Goal: Transaction & Acquisition: Book appointment/travel/reservation

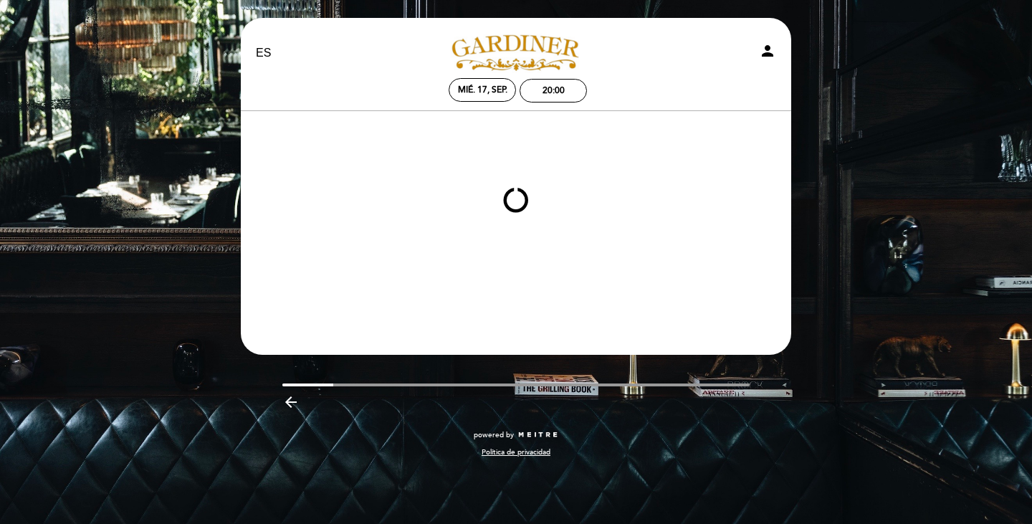
select select "es"
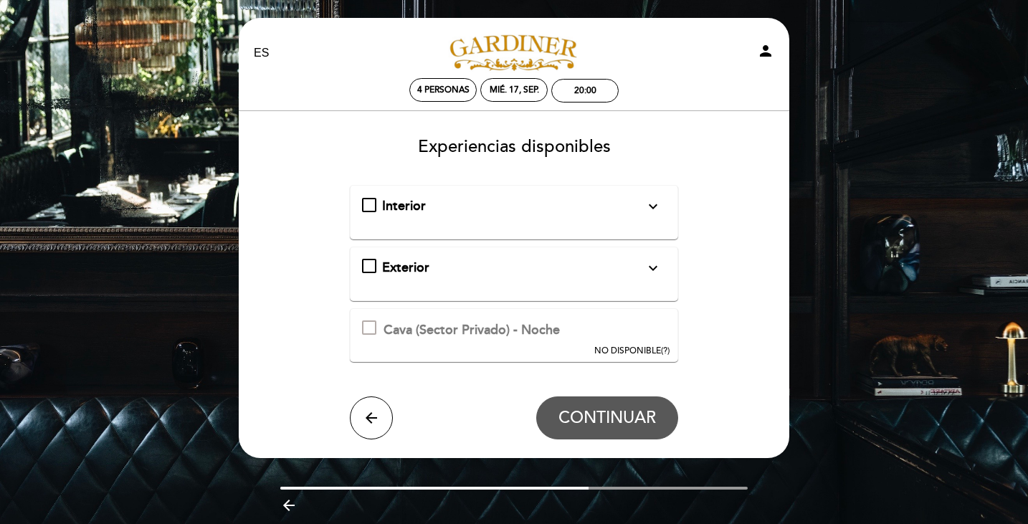
click at [368, 206] on div "Interior expand_more Solo mesas disponibles en el interior de salón" at bounding box center [514, 206] width 305 height 19
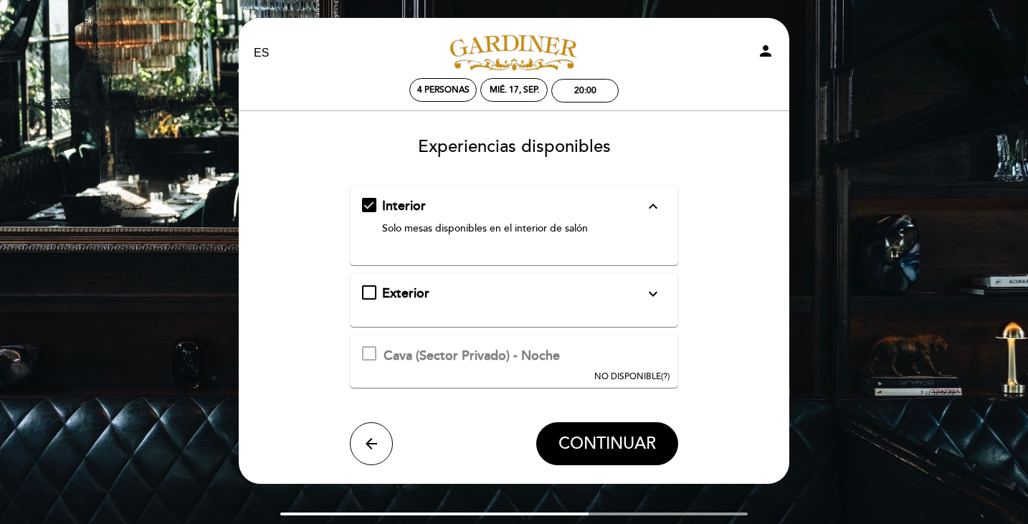
click at [367, 293] on div "Exterior expand_more Mesas al aire libre. En caso de lluvia la reserva se cance…" at bounding box center [514, 293] width 305 height 19
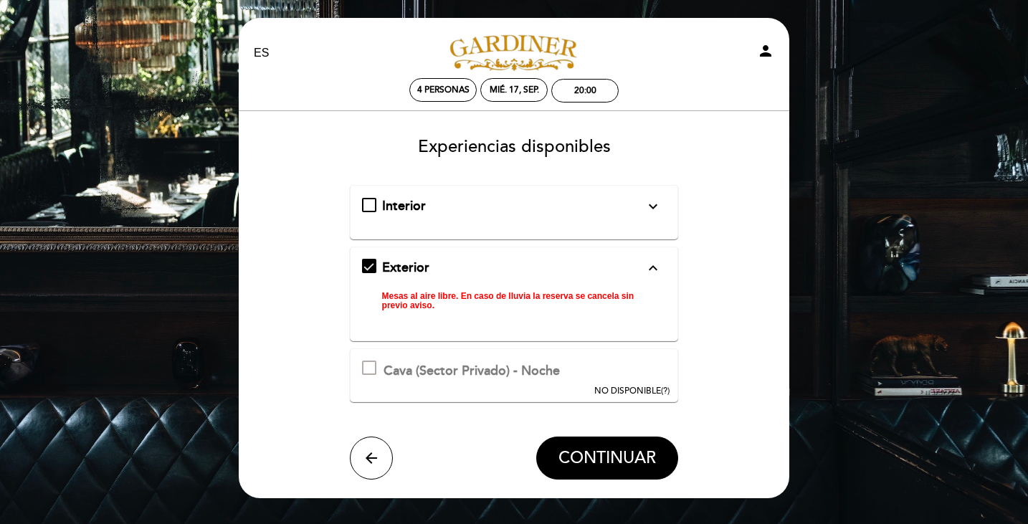
click at [365, 269] on div "Exterior expand_less Mesas al aire libre. En caso de lluvia la reserva se cance…" at bounding box center [514, 288] width 305 height 59
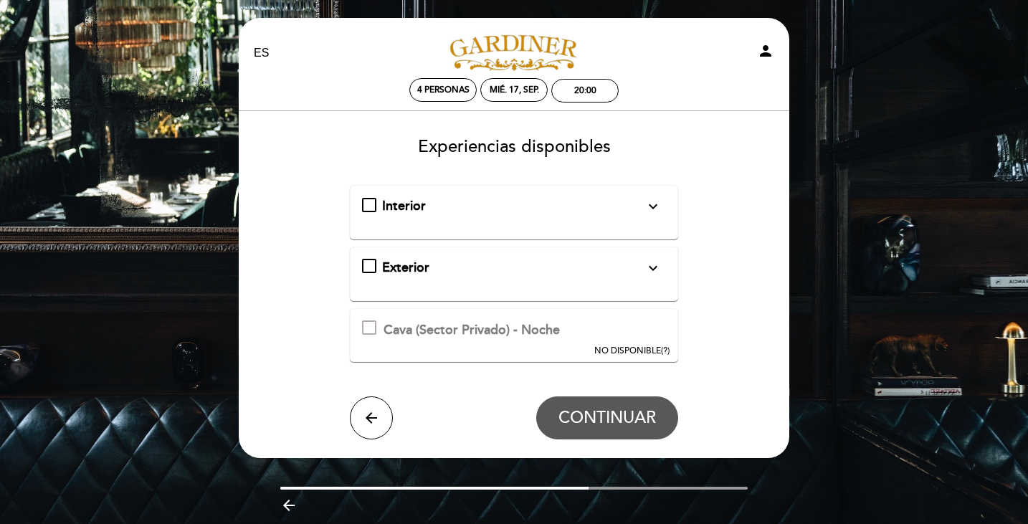
click at [374, 209] on div "Interior expand_more Solo mesas disponibles en el interior de salón" at bounding box center [514, 206] width 305 height 19
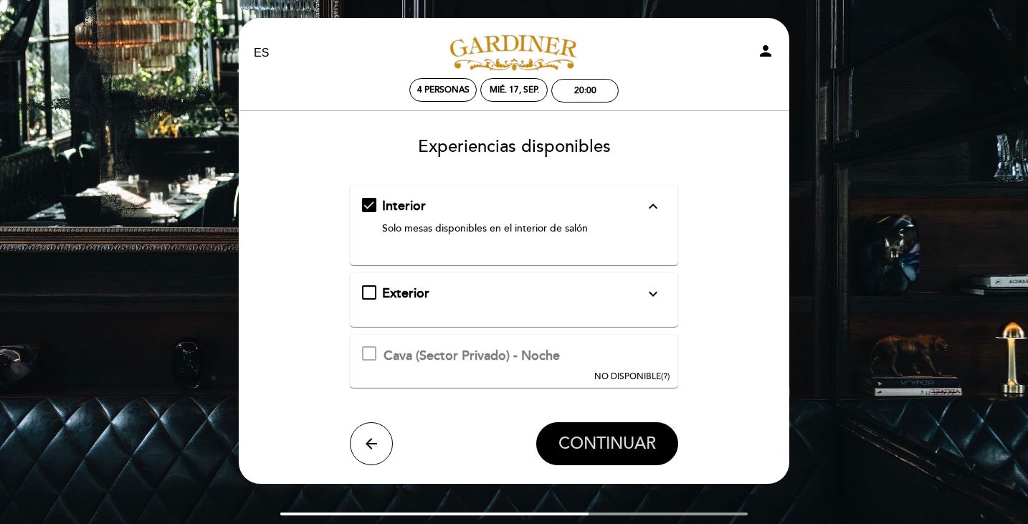
click at [596, 436] on span "CONTINUAR" at bounding box center [606, 444] width 97 height 20
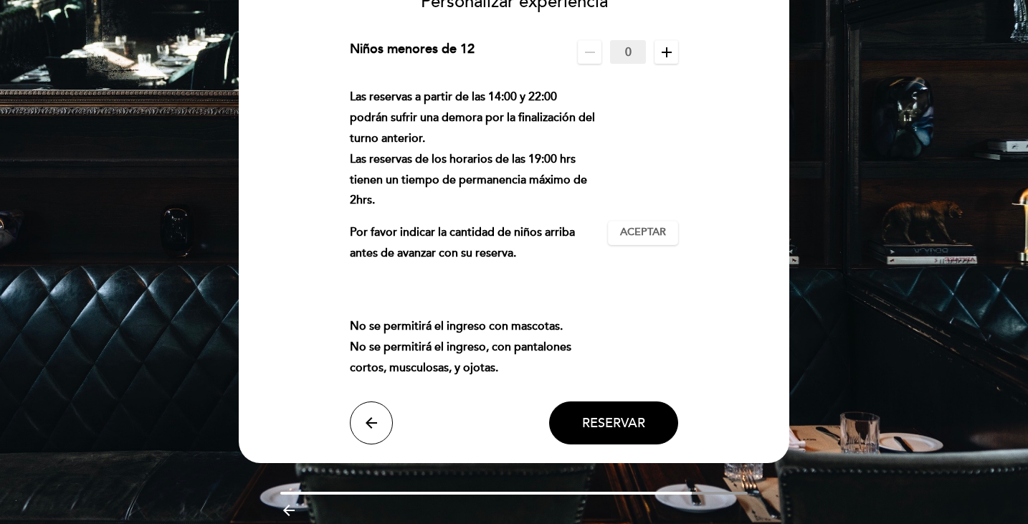
scroll to position [172, 0]
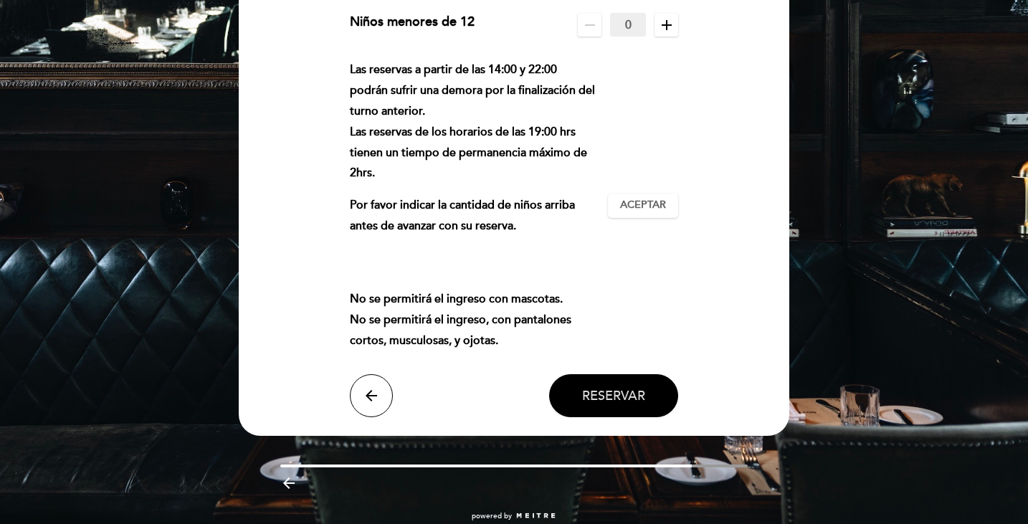
click at [613, 398] on span "Reservar" at bounding box center [613, 396] width 63 height 16
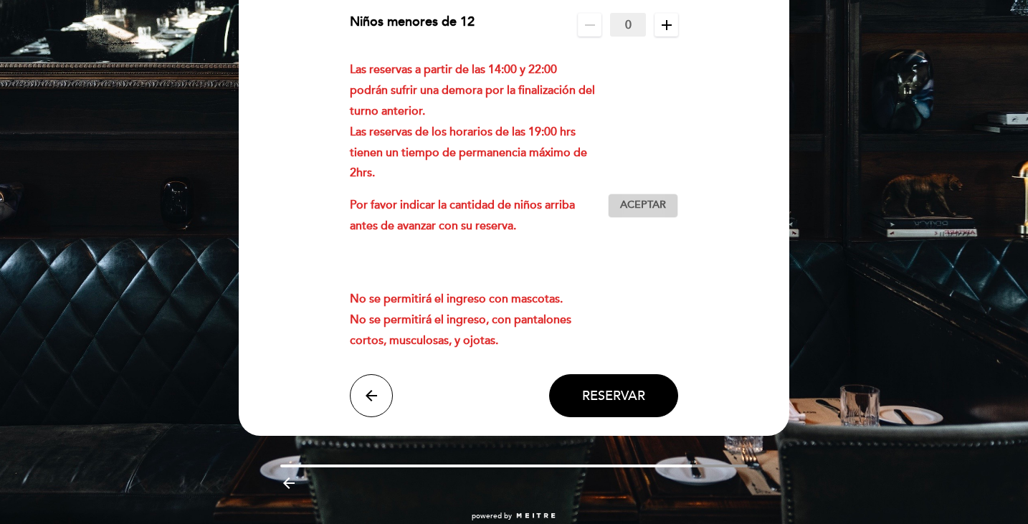
click at [646, 209] on span "Aceptar" at bounding box center [643, 205] width 46 height 15
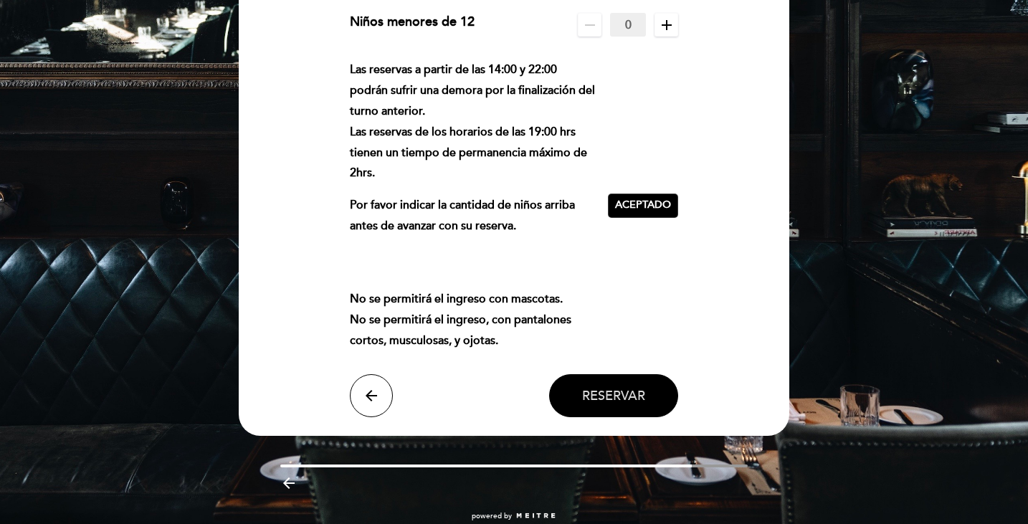
click at [641, 395] on span "Reservar" at bounding box center [613, 396] width 63 height 16
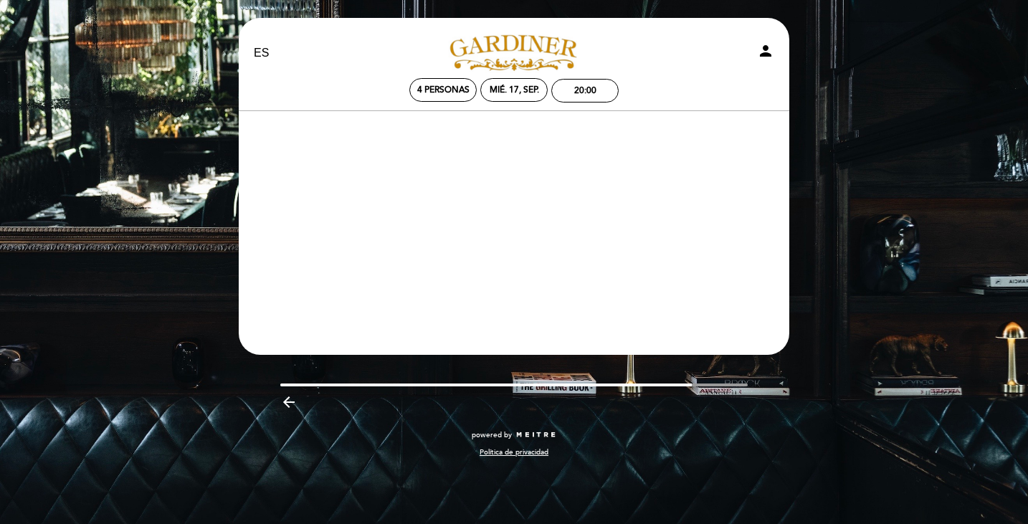
scroll to position [0, 0]
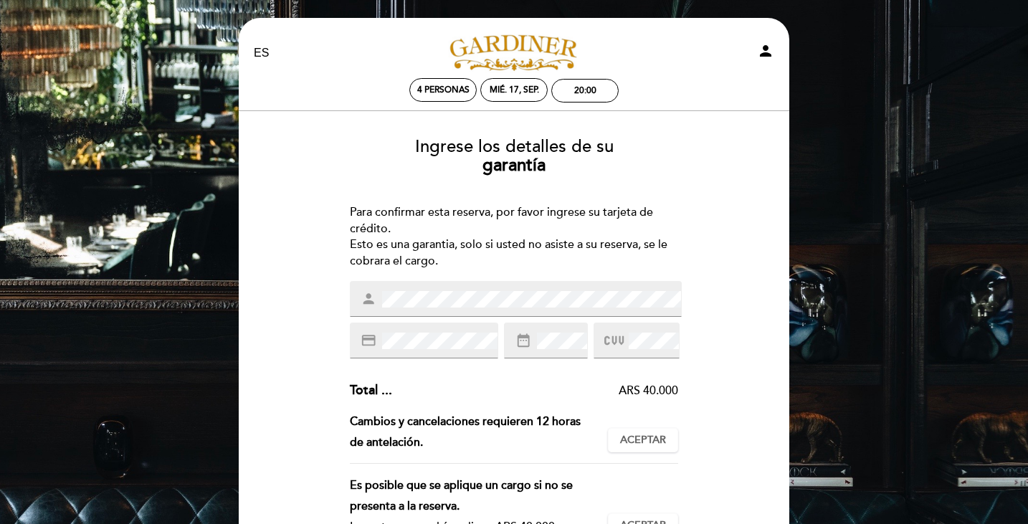
click at [652, 330] on div at bounding box center [636, 340] width 86 height 36
click at [434, 485] on div "Es posible que se aplique un cargo si no se presenta a la reserva." at bounding box center [473, 496] width 247 height 42
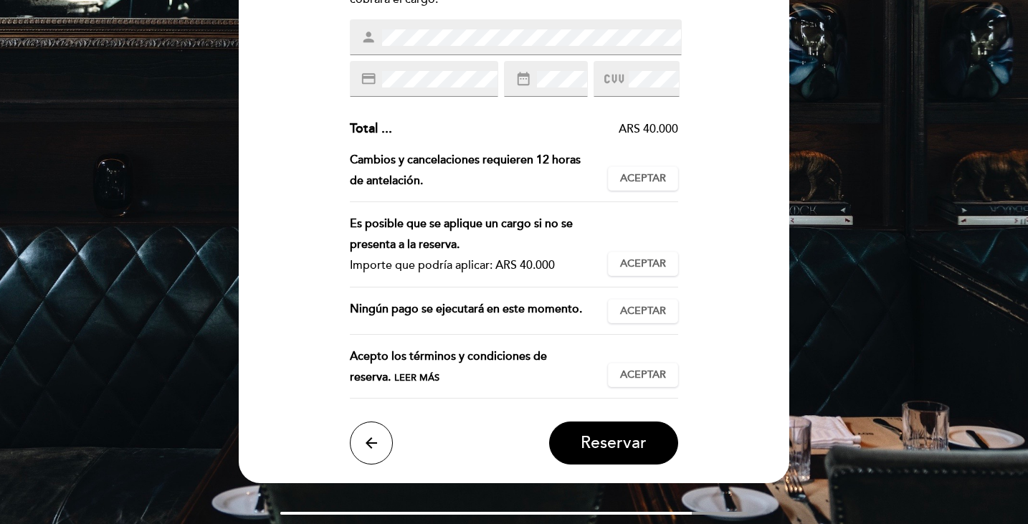
scroll to position [287, 0]
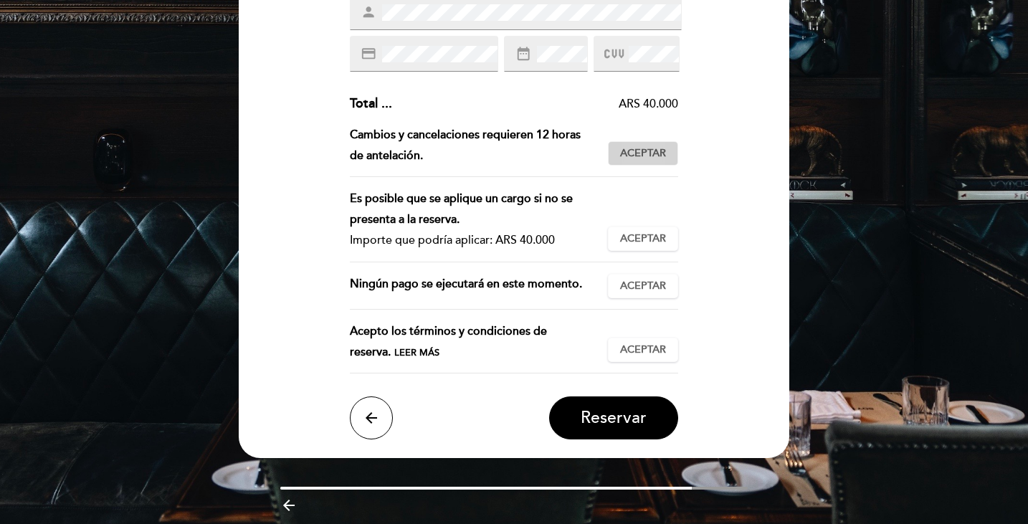
click at [643, 154] on span "Aceptar" at bounding box center [643, 153] width 46 height 15
click at [645, 239] on span "Aceptar" at bounding box center [643, 238] width 46 height 15
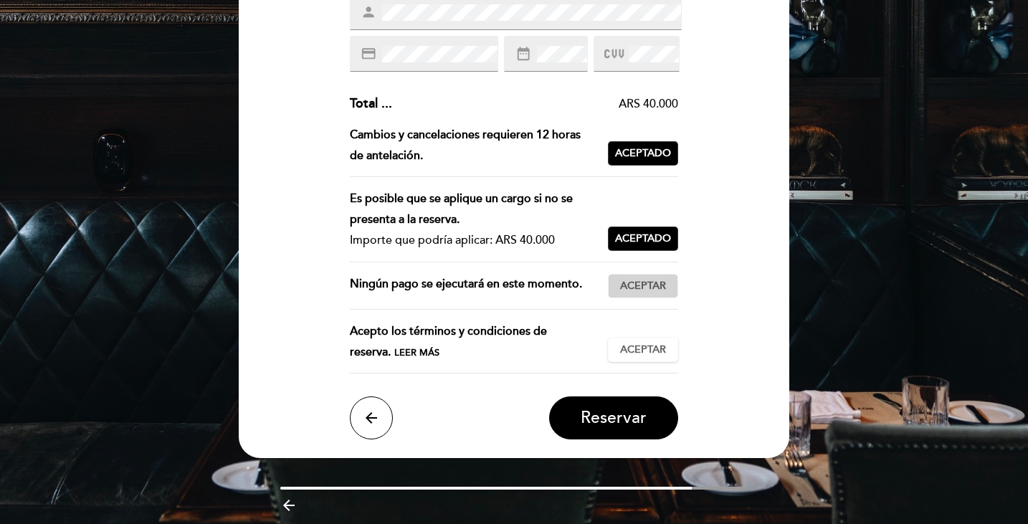
click at [636, 288] on span "Aceptar" at bounding box center [643, 286] width 46 height 15
click at [642, 345] on span "Aceptar" at bounding box center [643, 350] width 46 height 15
click at [631, 418] on span "Reservar" at bounding box center [613, 418] width 66 height 20
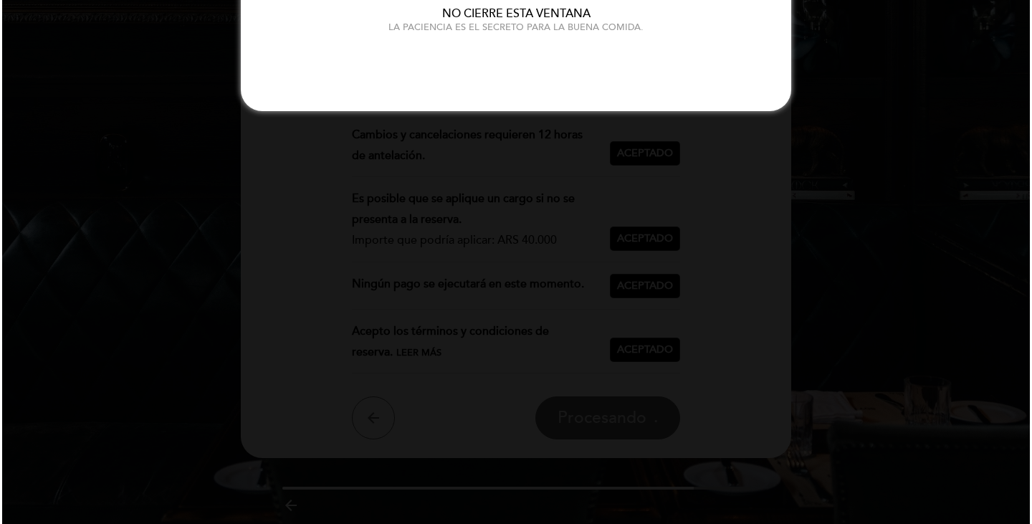
scroll to position [0, 0]
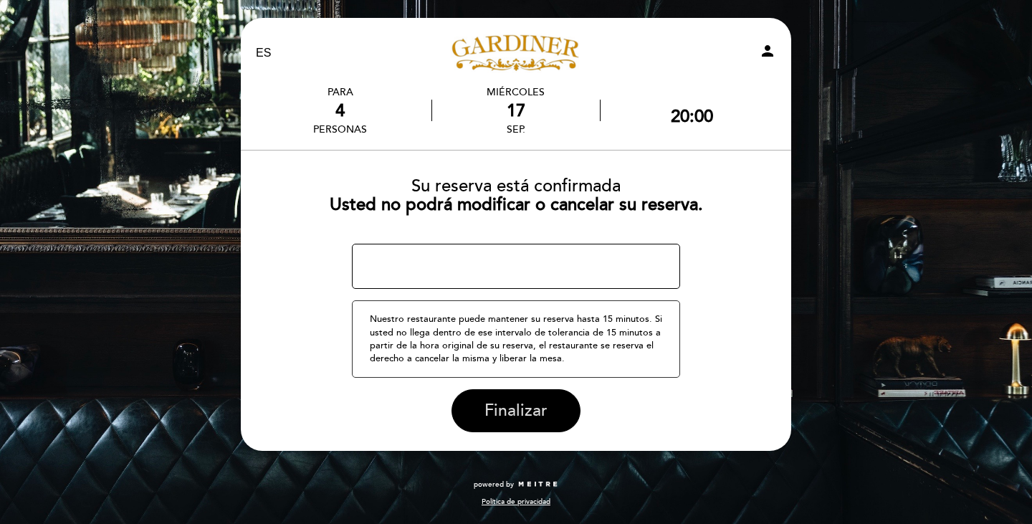
click at [515, 413] on span "Finalizar" at bounding box center [515, 411] width 63 height 20
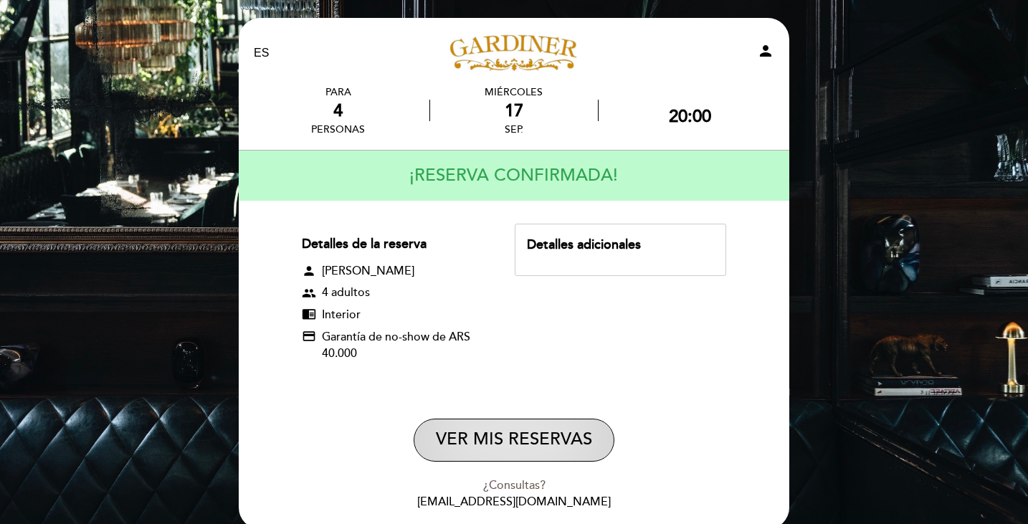
click at [501, 441] on button "VER MIS RESERVAS" at bounding box center [513, 439] width 201 height 43
select select "es"
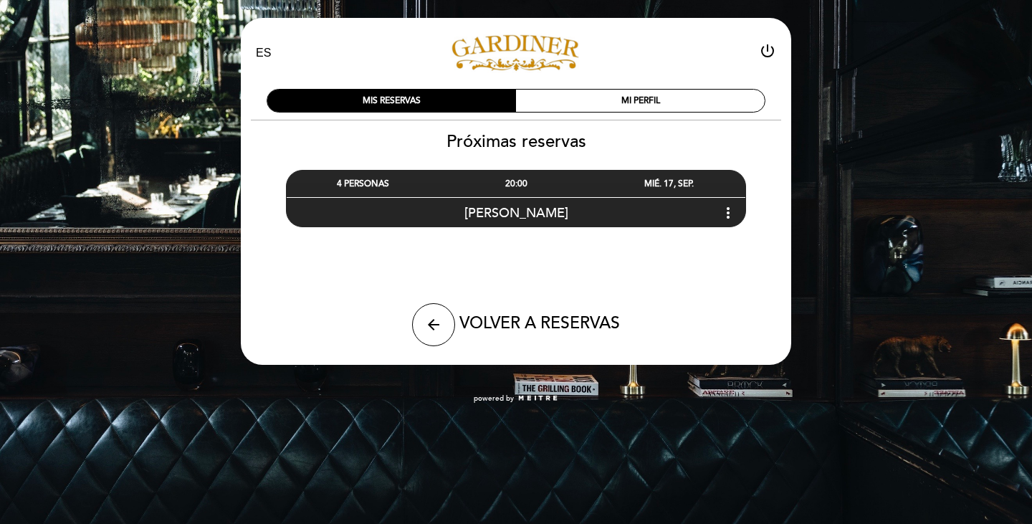
click at [909, 58] on div "EN ES PT [PERSON_NAME] power_settings_new MIS RESERVAS MI PERFIL Próximas reser…" at bounding box center [516, 209] width 1032 height 418
click at [436, 325] on icon "arrow_back" at bounding box center [433, 324] width 17 height 17
select select "es"
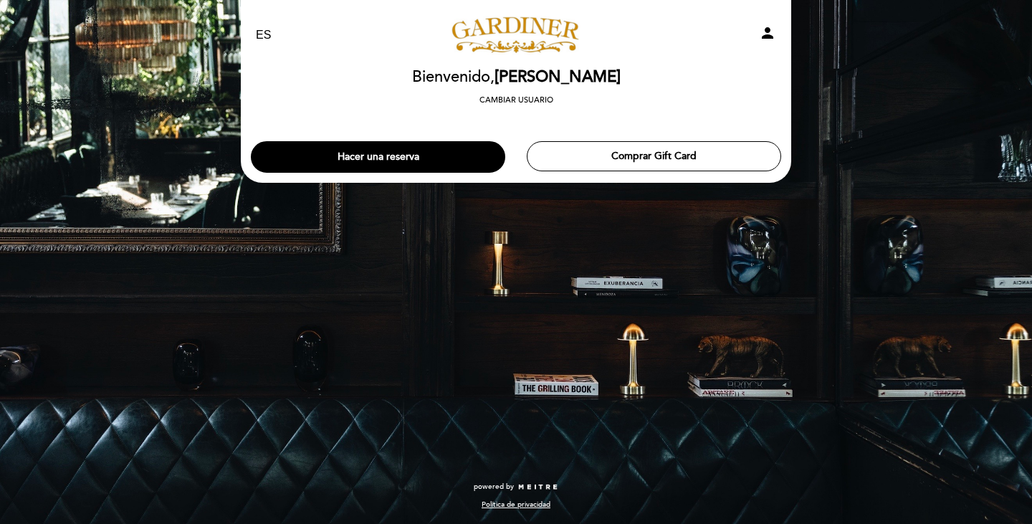
click at [960, 101] on div "EN ES PT [PERSON_NAME] person [GEOGRAPHIC_DATA] Bienvenido, [PERSON_NAME] Cambi…" at bounding box center [516, 262] width 1032 height 524
click at [138, 78] on div "EN ES PT [PERSON_NAME] person [GEOGRAPHIC_DATA] Bienvenido, [PERSON_NAME] Cambi…" at bounding box center [516, 262] width 1032 height 524
